Goal: Task Accomplishment & Management: Manage account settings

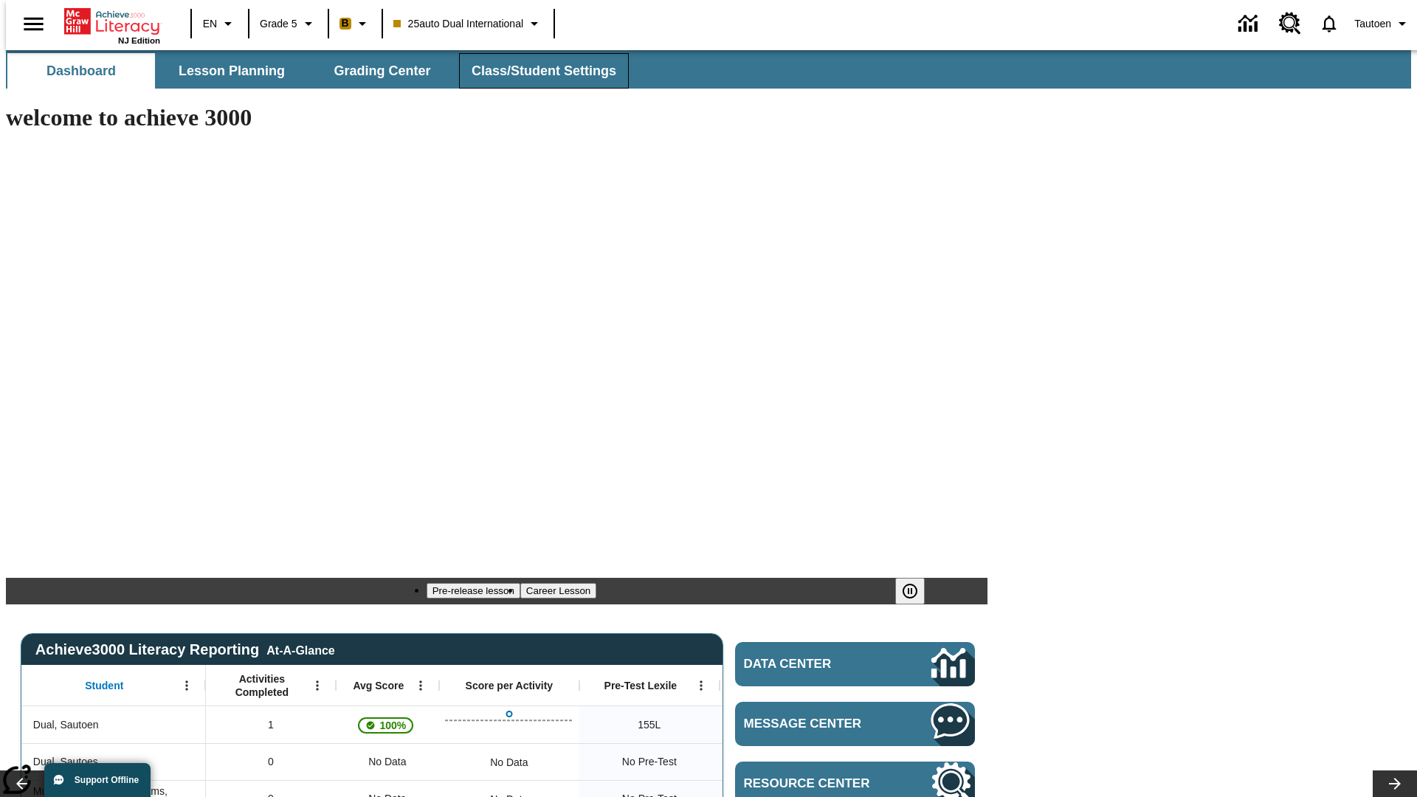
click at [536, 71] on span "Class/Student Settings" at bounding box center [543, 71] width 145 height 17
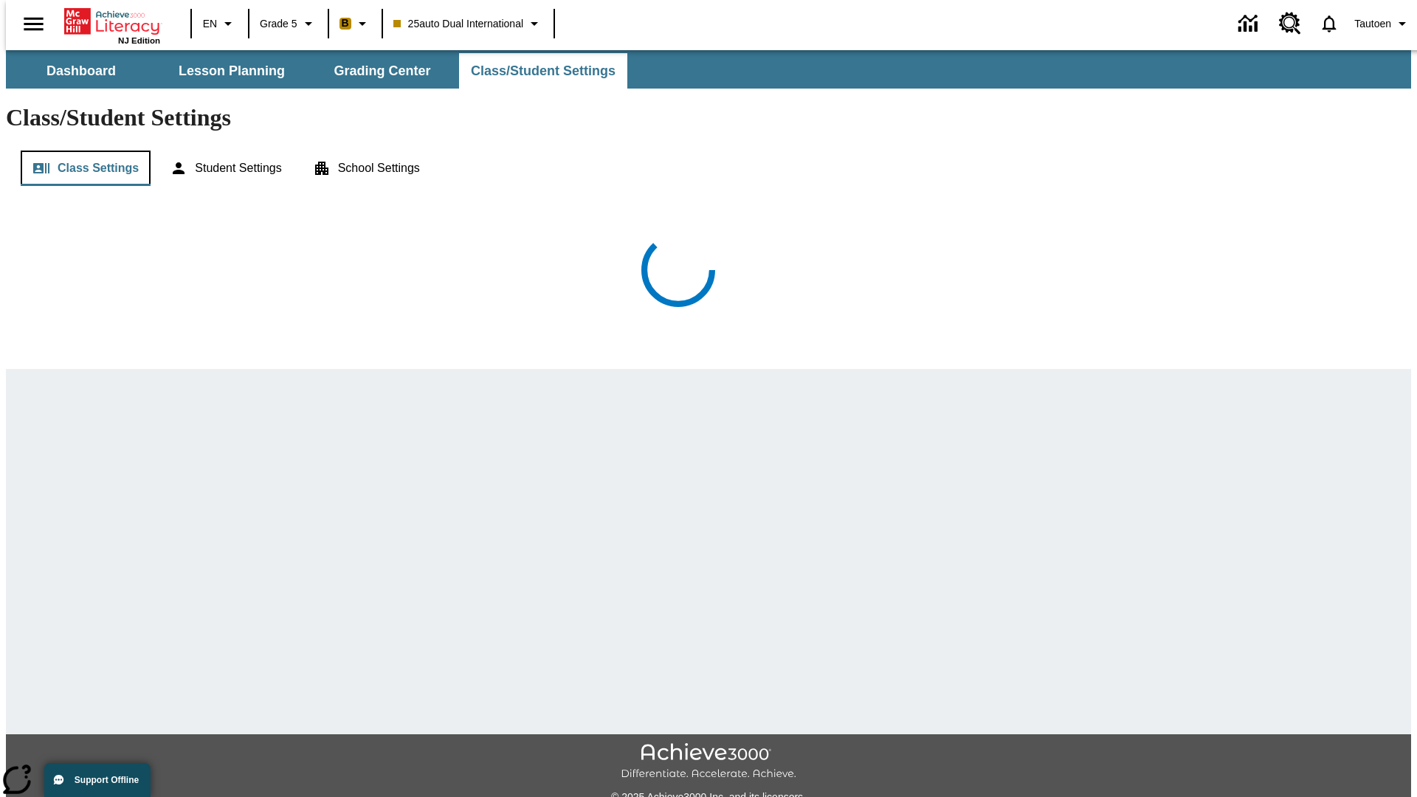
click at [80, 151] on button "Class Settings" at bounding box center [86, 168] width 130 height 35
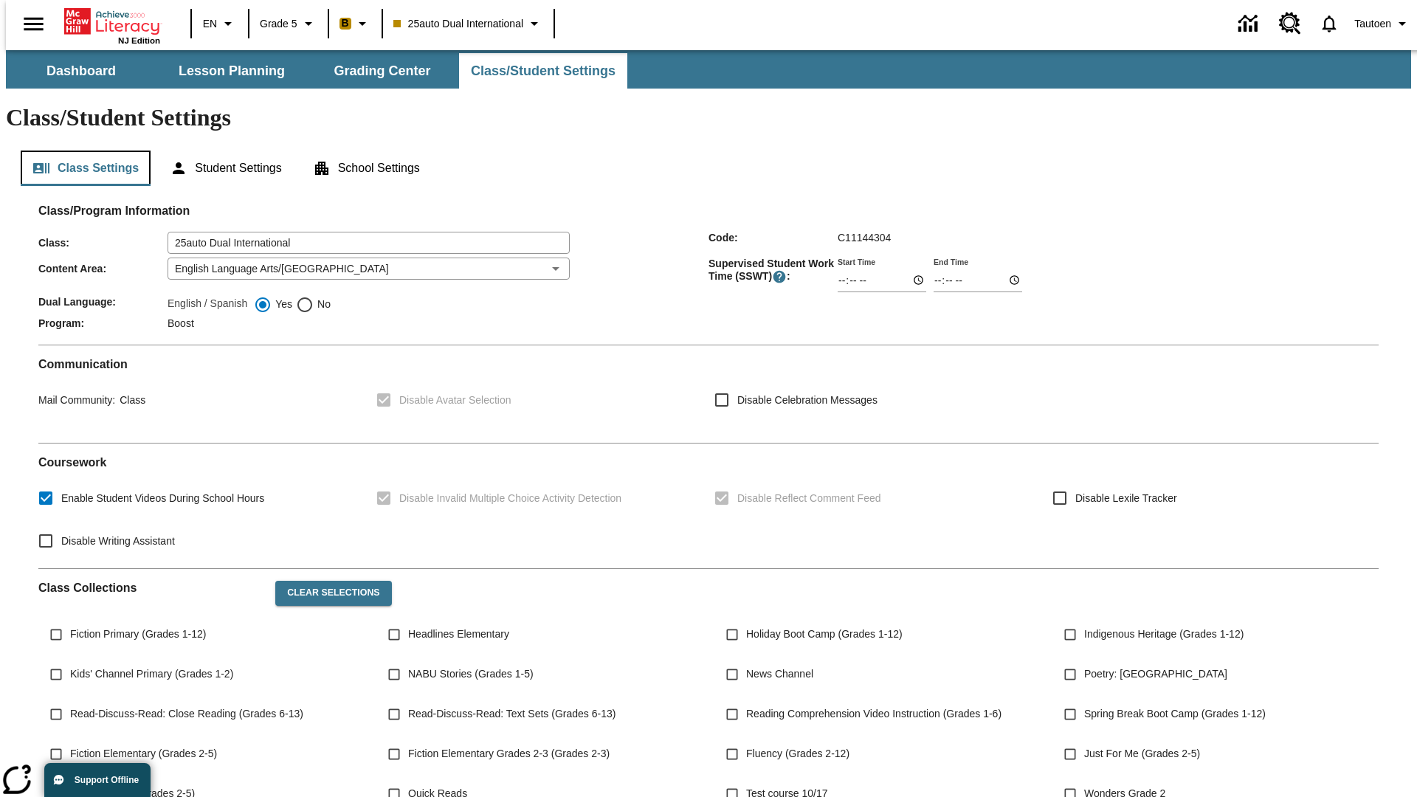
click at [80, 151] on button "Class Settings" at bounding box center [86, 168] width 130 height 35
click at [314, 297] on span "No" at bounding box center [322, 304] width 17 height 15
click at [314, 296] on input "No" at bounding box center [305, 305] width 18 height 18
radio input "true"
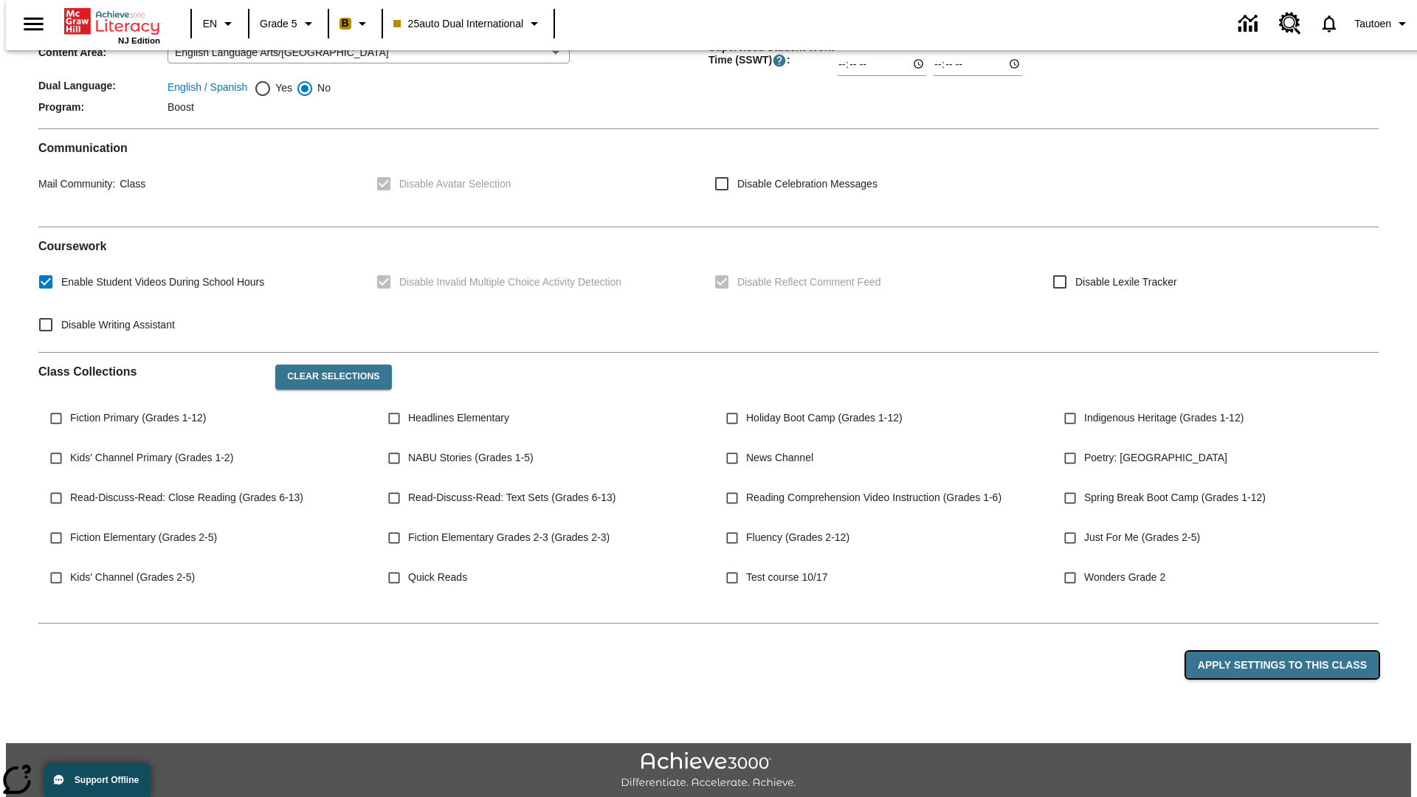
click at [1290, 651] on button "Apply Settings to this Class" at bounding box center [1282, 664] width 193 height 27
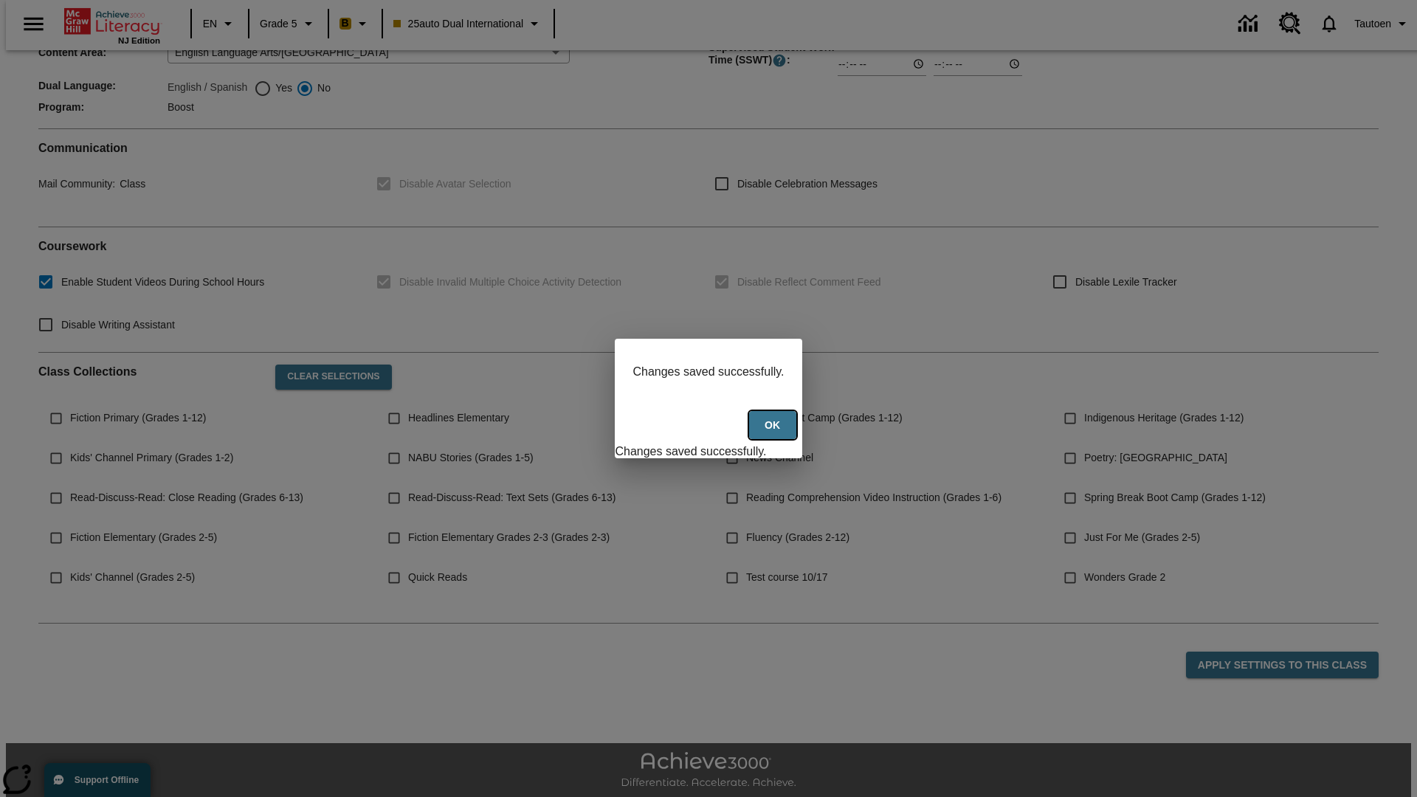
click at [774, 433] on button "Ok" at bounding box center [772, 425] width 47 height 29
